Goal: Task Accomplishment & Management: Manage account settings

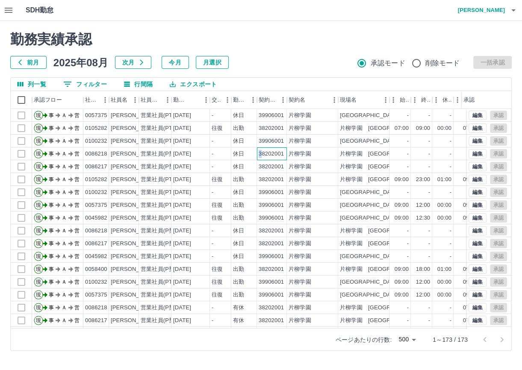
click at [258, 154] on div "38202001" at bounding box center [272, 153] width 30 height 13
copy div "3"
click at [262, 163] on div "38202001" at bounding box center [271, 167] width 25 height 8
drag, startPoint x: 262, startPoint y: 165, endPoint x: 264, endPoint y: 151, distance: 13.8
click at [264, 151] on div "38202001" at bounding box center [271, 154] width 25 height 8
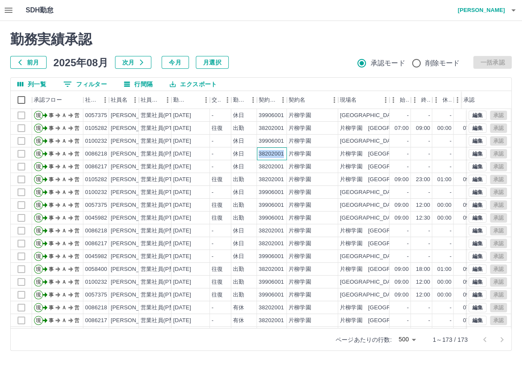
drag, startPoint x: 259, startPoint y: 153, endPoint x: 285, endPoint y: 154, distance: 26.1
click at [285, 154] on div "38202001" at bounding box center [272, 153] width 30 height 13
copy div "38202001"
click at [322, 43] on h2 "勤務実績承認" at bounding box center [260, 39] width 501 height 16
click at [36, 62] on button "前月" at bounding box center [28, 62] width 36 height 13
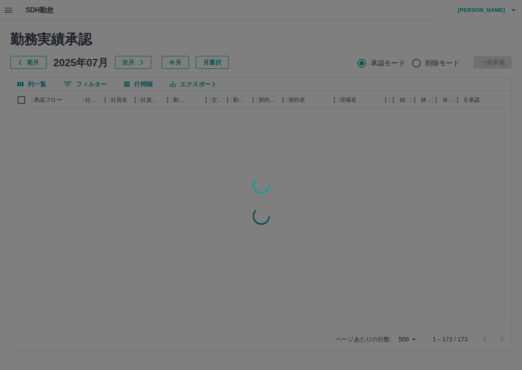
click at [36, 62] on div at bounding box center [261, 185] width 522 height 370
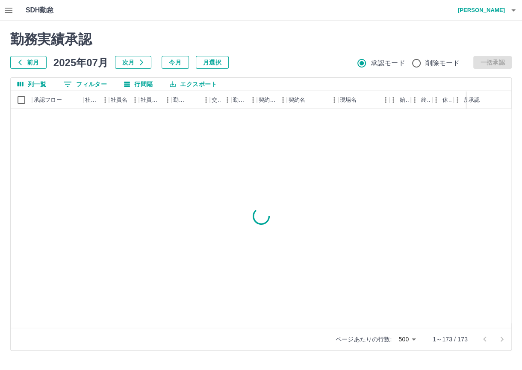
click at [35, 63] on button "前月" at bounding box center [28, 62] width 36 height 13
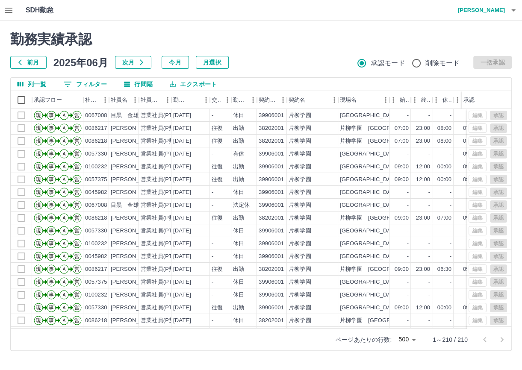
scroll to position [68, 0]
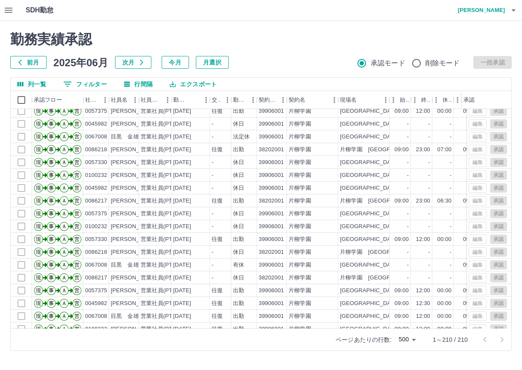
click at [9, 9] on icon "button" at bounding box center [8, 10] width 10 height 10
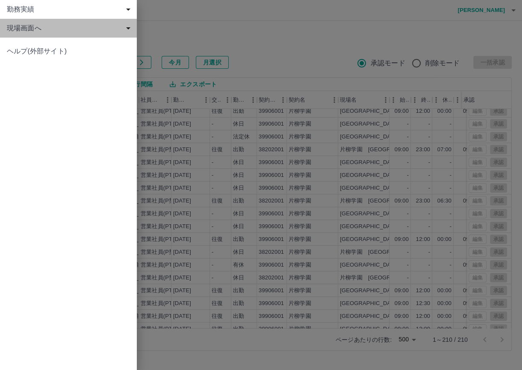
click at [21, 29] on span "現場画面へ" at bounding box center [70, 28] width 126 height 10
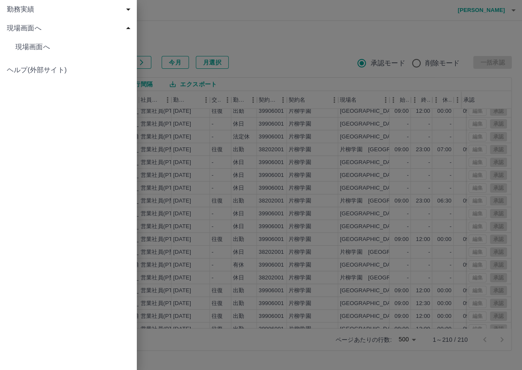
click at [44, 50] on span "現場画面へ" at bounding box center [72, 47] width 115 height 10
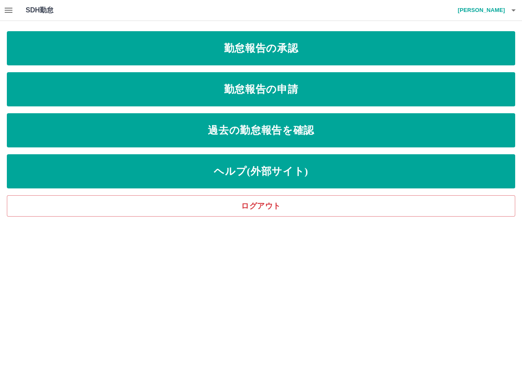
click at [512, 12] on icon "button" at bounding box center [513, 10] width 10 height 10
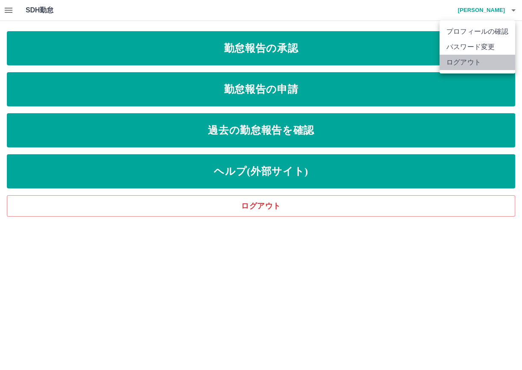
click at [470, 62] on li "ログアウト" at bounding box center [477, 62] width 76 height 15
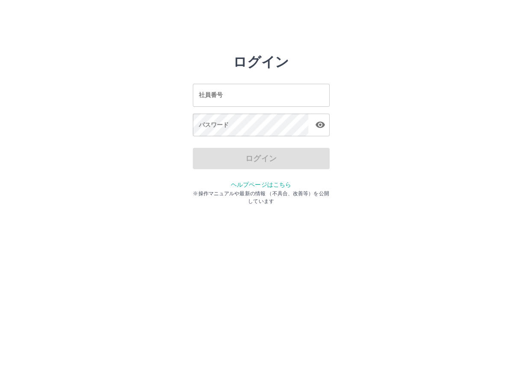
click at [304, 95] on input "社員番号" at bounding box center [261, 95] width 137 height 23
type input "*******"
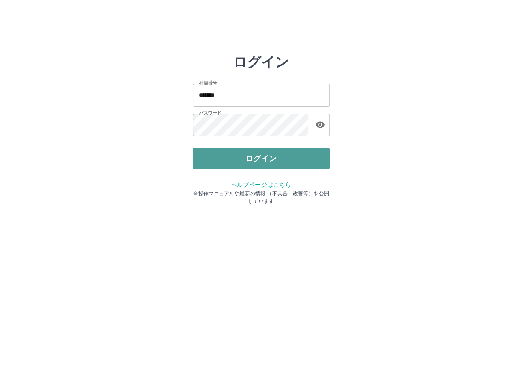
click at [269, 158] on button "ログイン" at bounding box center [261, 158] width 137 height 21
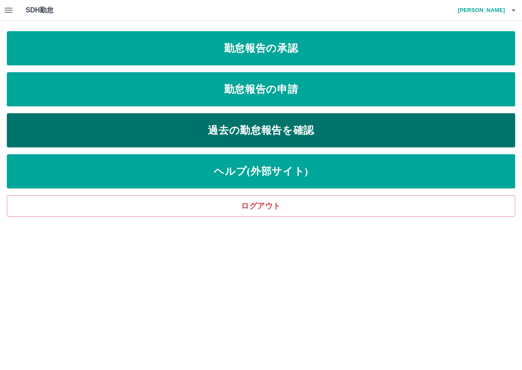
click at [227, 134] on link "過去の勤怠報告を確認" at bounding box center [261, 130] width 508 height 34
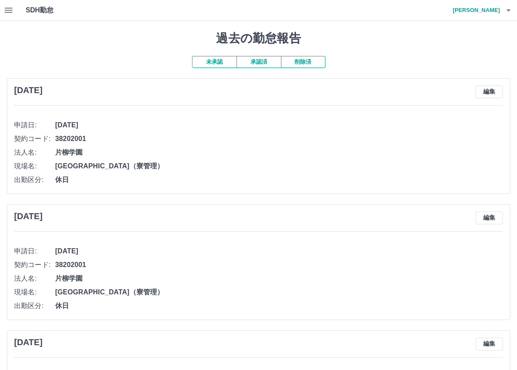
click at [255, 62] on button "承認済" at bounding box center [258, 62] width 44 height 12
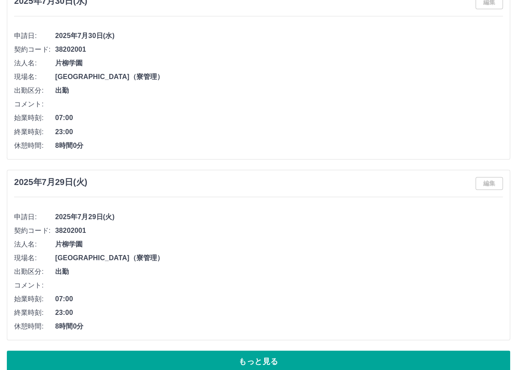
scroll to position [3747, 0]
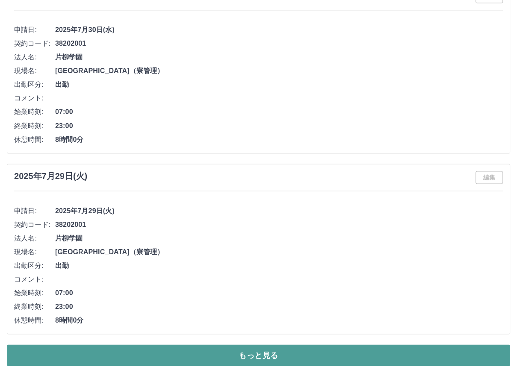
click at [449, 345] on button "もっと見る" at bounding box center [258, 354] width 503 height 21
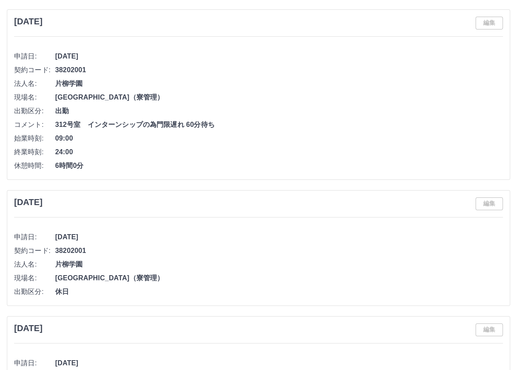
scroll to position [7781, 0]
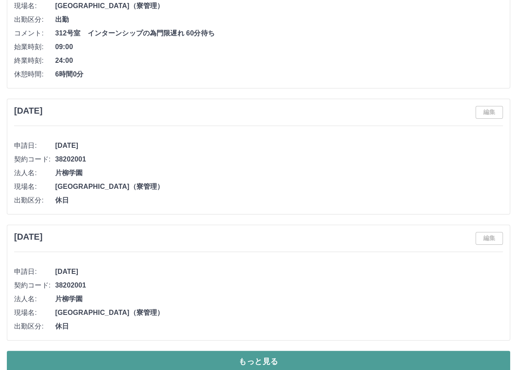
click at [252, 351] on button "もっと見る" at bounding box center [258, 361] width 503 height 21
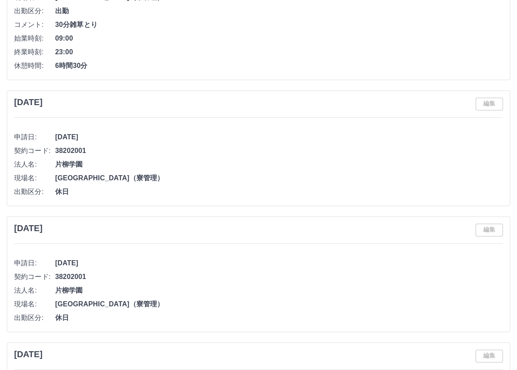
scroll to position [11965, 0]
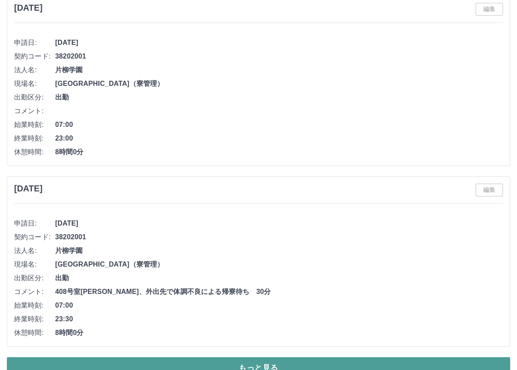
click at [430, 357] on button "もっと見る" at bounding box center [258, 367] width 503 height 21
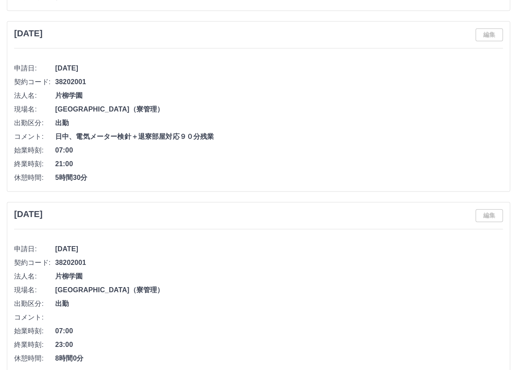
scroll to position [9264, 0]
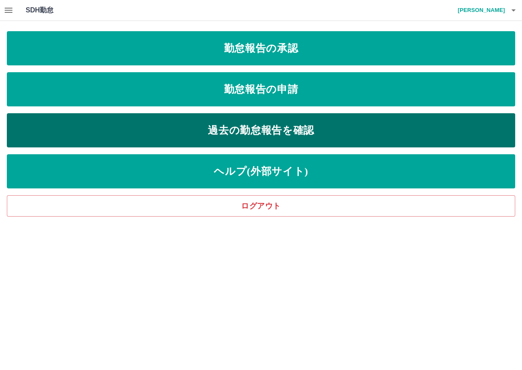
click at [224, 125] on link "過去の勤怠報告を確認" at bounding box center [261, 130] width 508 height 34
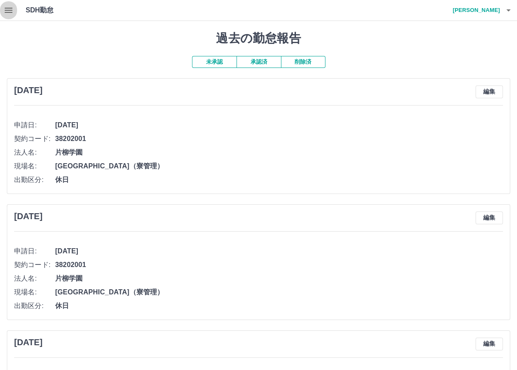
click at [8, 8] on icon "button" at bounding box center [9, 10] width 8 height 5
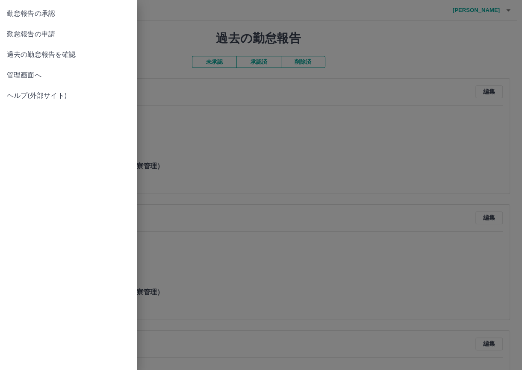
click at [28, 54] on span "過去の勤怠報告を確認" at bounding box center [68, 55] width 123 height 10
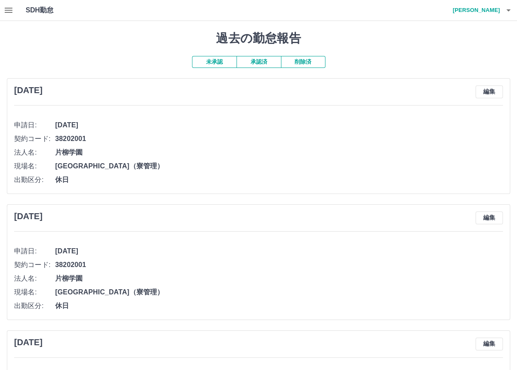
click at [7, 9] on icon "button" at bounding box center [9, 10] width 8 height 5
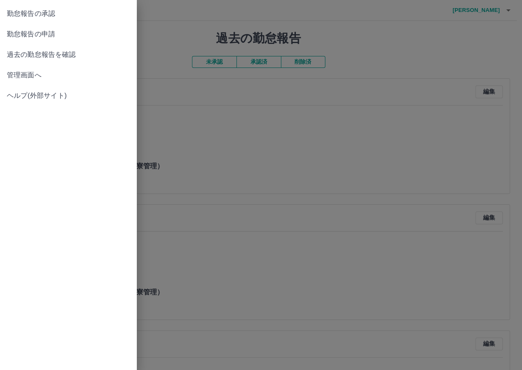
click at [26, 76] on span "管理画面へ" at bounding box center [68, 75] width 123 height 10
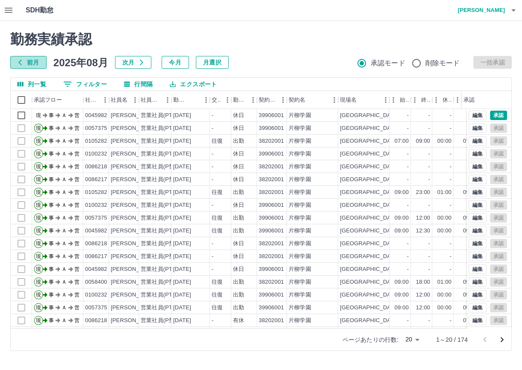
click at [28, 62] on button "前月" at bounding box center [28, 62] width 36 height 13
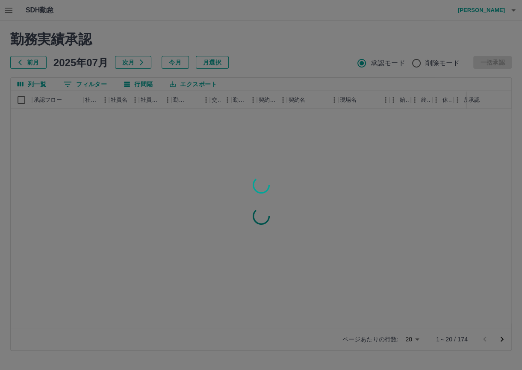
click at [28, 62] on div at bounding box center [261, 185] width 522 height 370
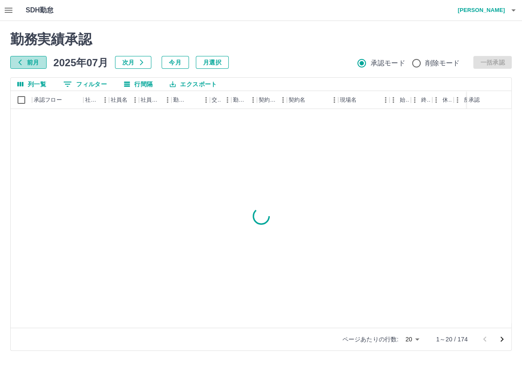
click at [29, 60] on button "前月" at bounding box center [28, 62] width 36 height 13
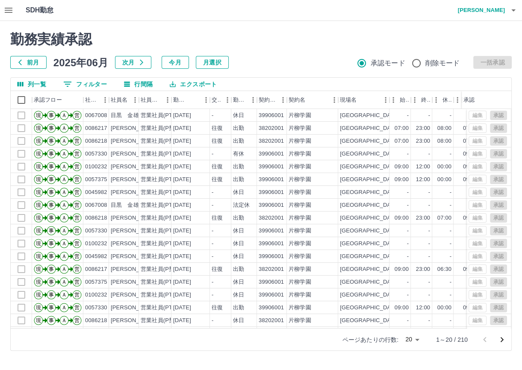
click at [417, 338] on body "SDH勤怠 [PERSON_NAME] 勤務実績承認 前月 [DATE] 次月 今月 月選択 承認モード 削除モード 一括承認 列一覧 0 フィルター 行間隔…" at bounding box center [261, 180] width 522 height 361
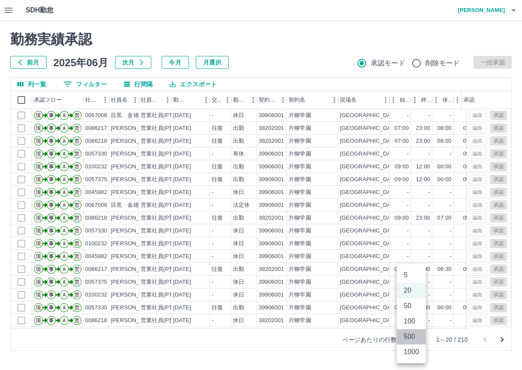
click at [414, 338] on li "500" at bounding box center [411, 336] width 29 height 15
type input "***"
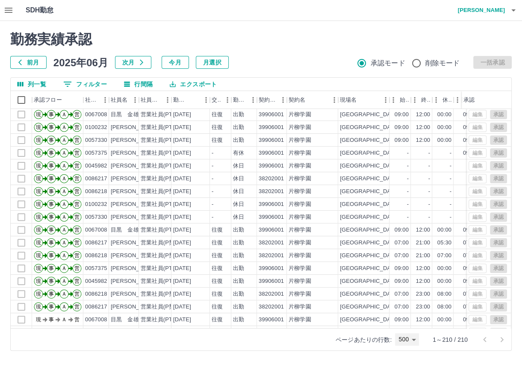
scroll to position [273, 0]
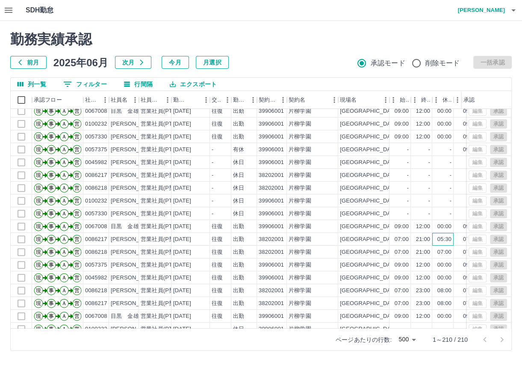
click at [450, 239] on div "05:30" at bounding box center [444, 239] width 14 height 8
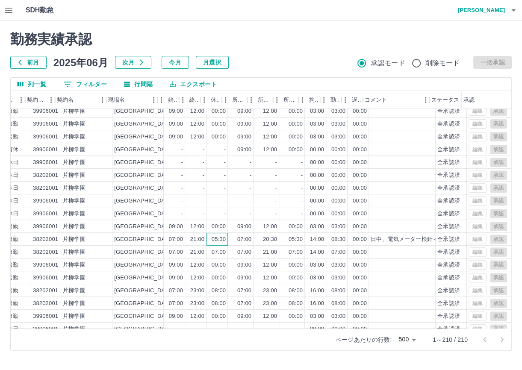
scroll to position [273, 232]
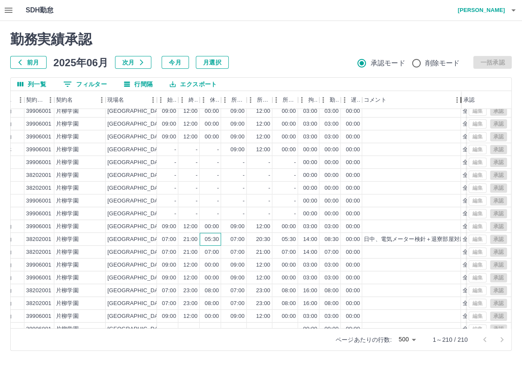
drag, startPoint x: 429, startPoint y: 100, endPoint x: 461, endPoint y: 100, distance: 32.1
click at [461, 100] on div "コメント" at bounding box center [461, 100] width 10 height 18
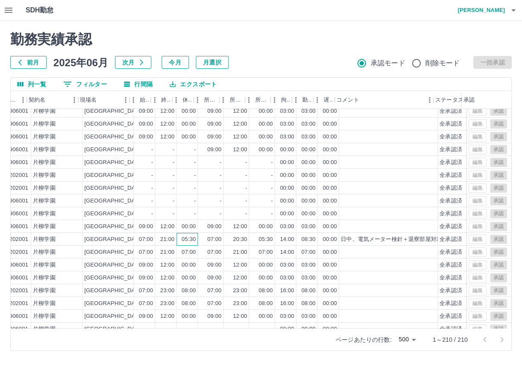
scroll to position [273, 260]
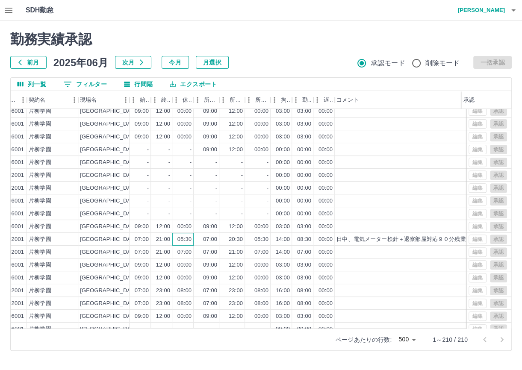
drag, startPoint x: 433, startPoint y: 94, endPoint x: 466, endPoint y: 94, distance: 32.9
click at [466, 94] on div "交通費 勤務区分 契約コード 契約名 現場名 始業 終業 休憩 所定開始 所定終業 所定休憩 拘束 勤務 遅刻等 コメント ステータス 承認" at bounding box center [261, 100] width 500 height 18
click at [466, 94] on div "承認" at bounding box center [461, 100] width 10 height 18
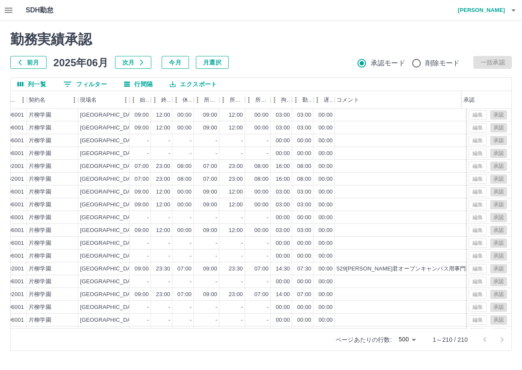
scroll to position [2478, 260]
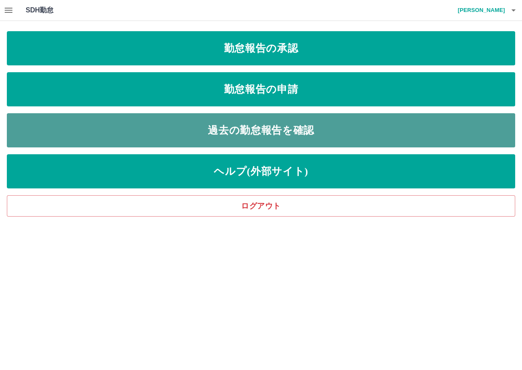
click at [292, 132] on link "過去の勤怠報告を確認" at bounding box center [261, 130] width 508 height 34
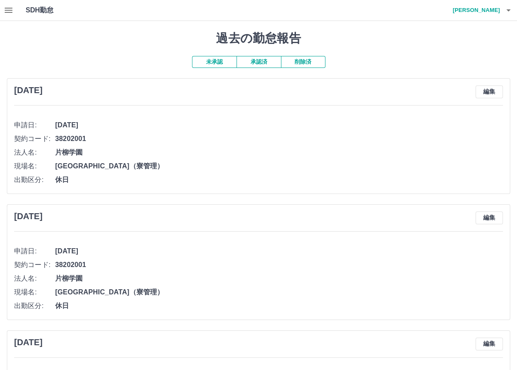
click at [266, 60] on button "承認済" at bounding box center [258, 62] width 44 height 12
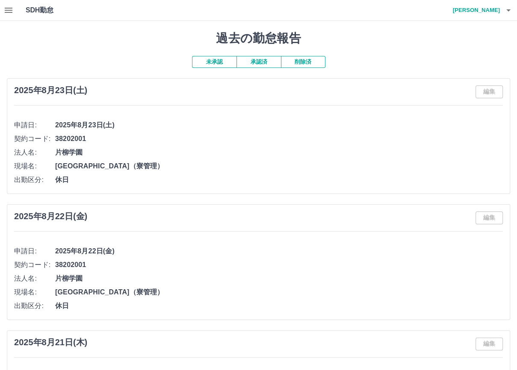
click at [11, 11] on icon "button" at bounding box center [8, 10] width 10 height 10
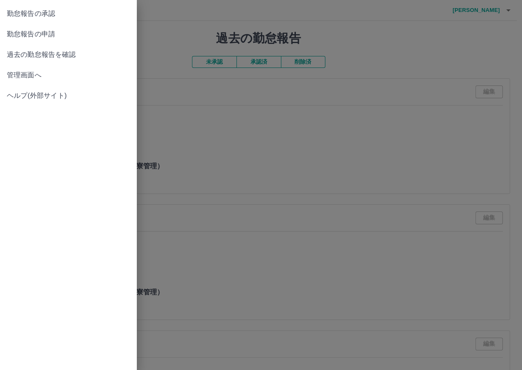
click at [23, 76] on span "管理画面へ" at bounding box center [68, 75] width 123 height 10
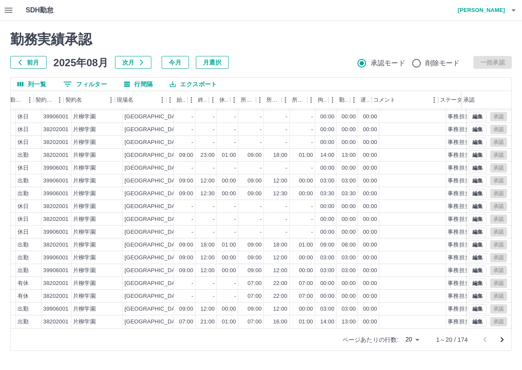
scroll to position [42, 223]
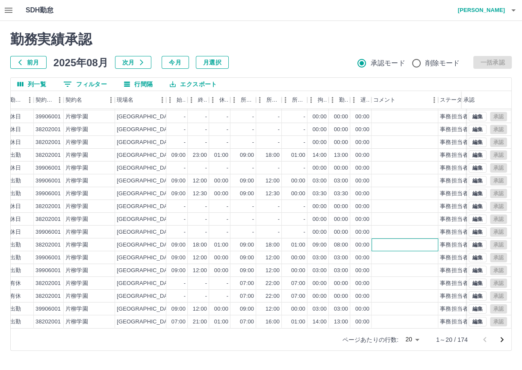
click at [400, 239] on div at bounding box center [404, 244] width 67 height 13
click at [303, 43] on h2 "勤務実績承認" at bounding box center [260, 39] width 501 height 16
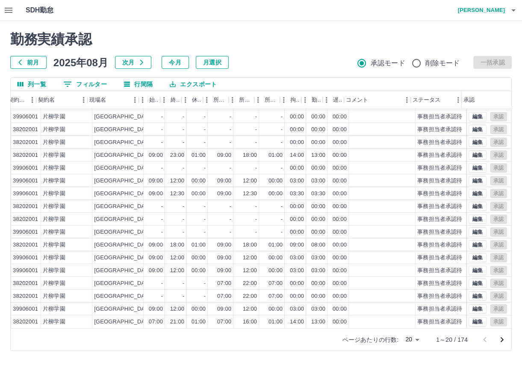
scroll to position [42, 251]
click at [363, 282] on div at bounding box center [382, 283] width 67 height 13
click at [416, 339] on body "SDH勤怠 松井　麻矢子 勤務実績承認 前月 2025年08月 次月 今月 月選択 承認モード 削除モード 一括承認 列一覧 0 フィルター 行間隔 エクスポ…" at bounding box center [261, 180] width 522 height 361
click at [410, 338] on li "500" at bounding box center [411, 336] width 29 height 15
type input "***"
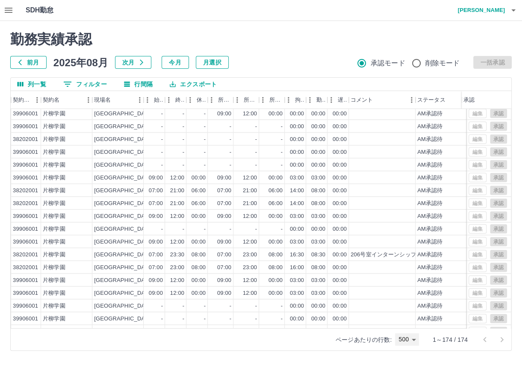
scroll to position [1573, 246]
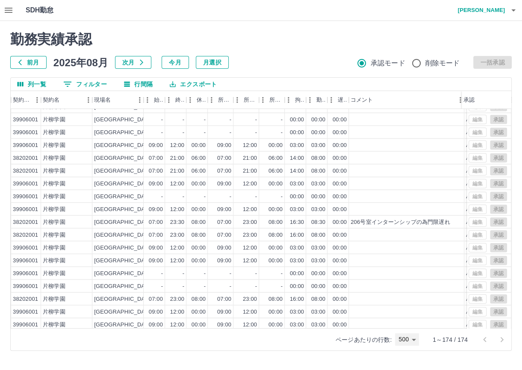
drag, startPoint x: 415, startPoint y: 99, endPoint x: 464, endPoint y: 168, distance: 84.6
click at [464, 168] on div "勤務日 交通費 勤務区分 契約コード 契約名 現場名 始業 終業 休憩 所定開始 所定終業 所定休憩 拘束 勤務 遅刻等 コメント ステータス 承認 2025…" at bounding box center [261, 209] width 500 height 237
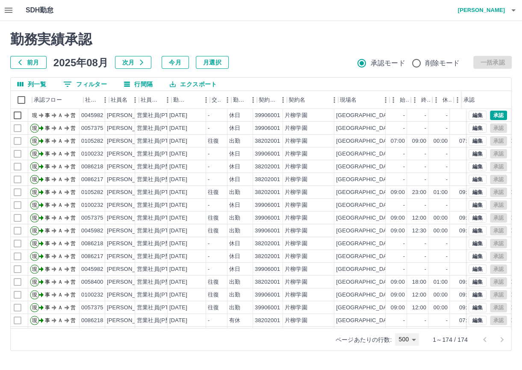
scroll to position [0, 0]
